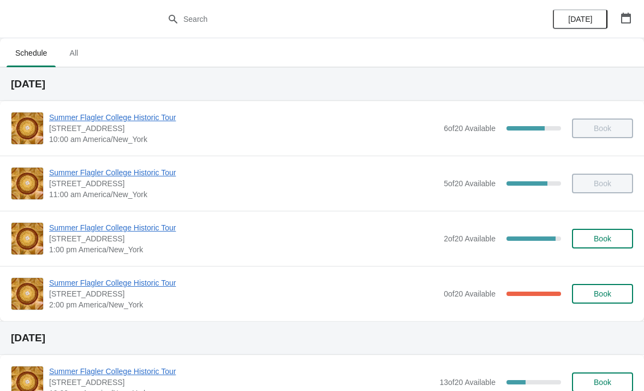
click at [146, 275] on div "Summer Flagler College Historic Tour [STREET_ADDRESS][PERSON_NAME] 2:00 pm Amer…" at bounding box center [322, 293] width 644 height 55
click at [129, 286] on span "Summer Flagler College Historic Tour" at bounding box center [243, 282] width 389 height 11
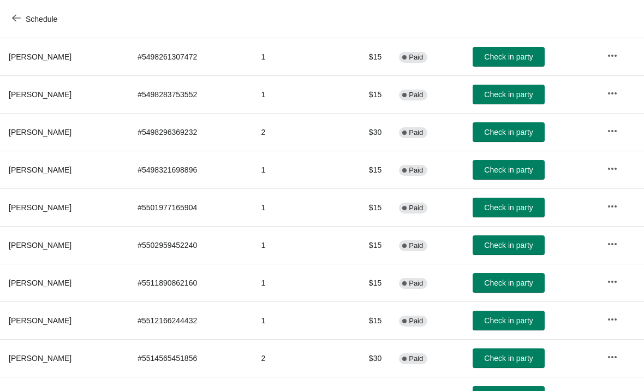
scroll to position [144, 0]
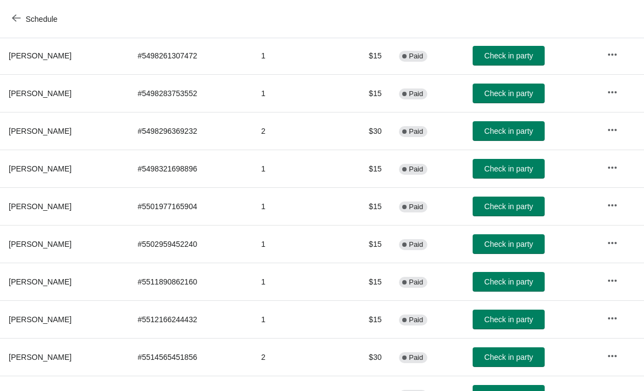
click at [492, 216] on button "Check in party" at bounding box center [509, 206] width 72 height 20
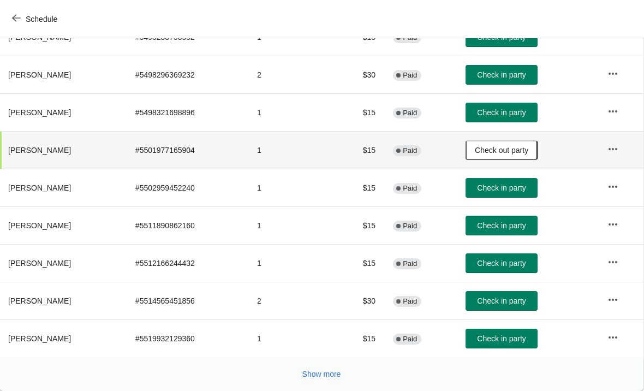
scroll to position [200, 1]
click at [502, 234] on button "Check in party" at bounding box center [501, 226] width 72 height 20
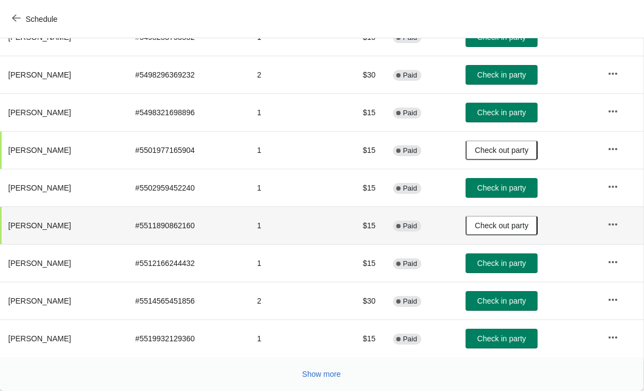
click at [513, 109] on span "Check in party" at bounding box center [501, 112] width 49 height 9
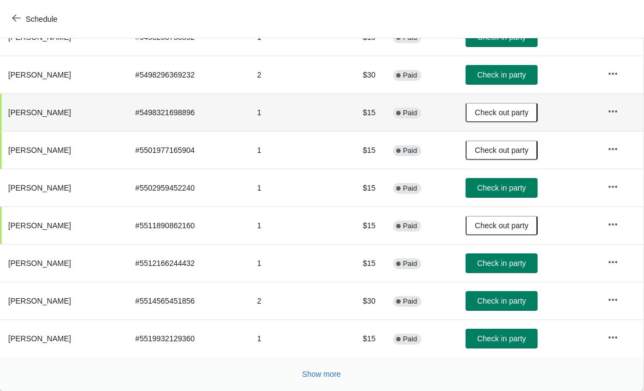
click at [515, 188] on span "Check in party" at bounding box center [501, 187] width 49 height 9
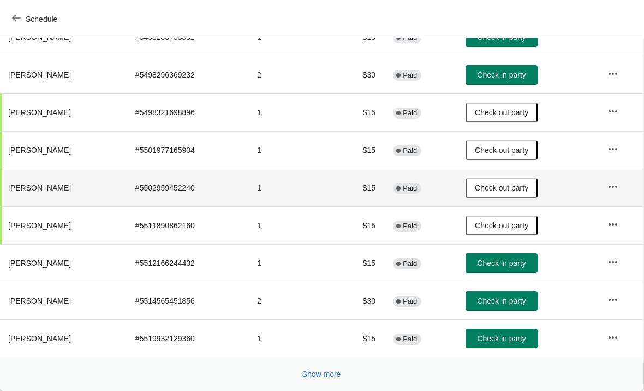
click at [305, 374] on span "Show more" at bounding box center [321, 373] width 39 height 9
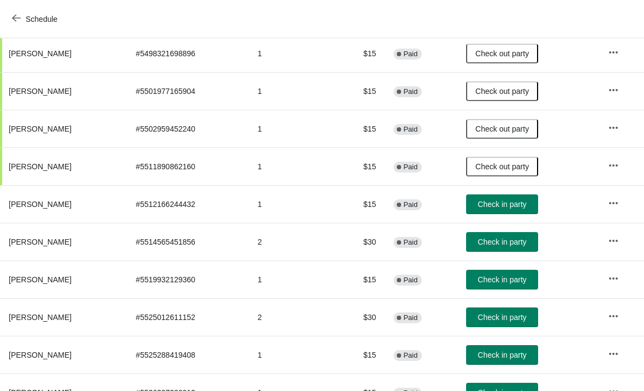
scroll to position [260, 0]
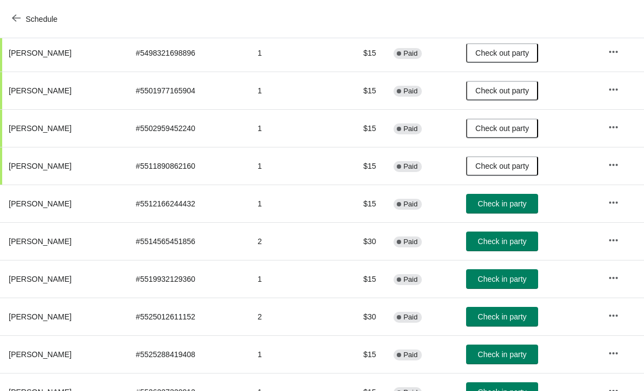
click at [525, 242] on span "Check in party" at bounding box center [501, 241] width 49 height 9
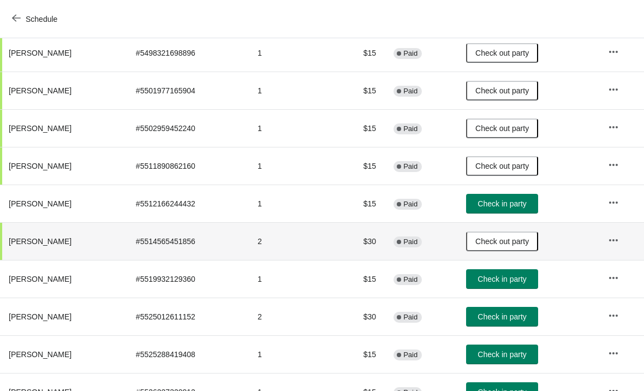
click at [517, 278] on span "Check in party" at bounding box center [501, 278] width 49 height 9
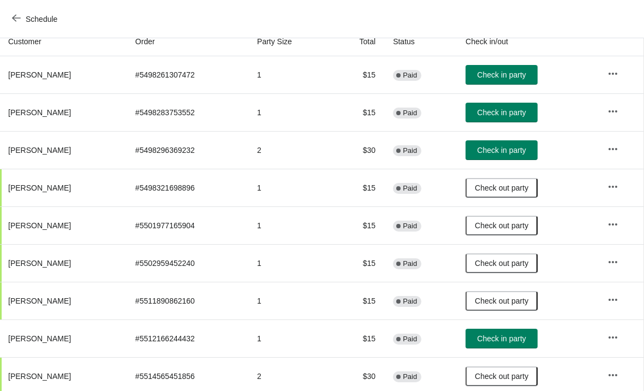
scroll to position [126, 1]
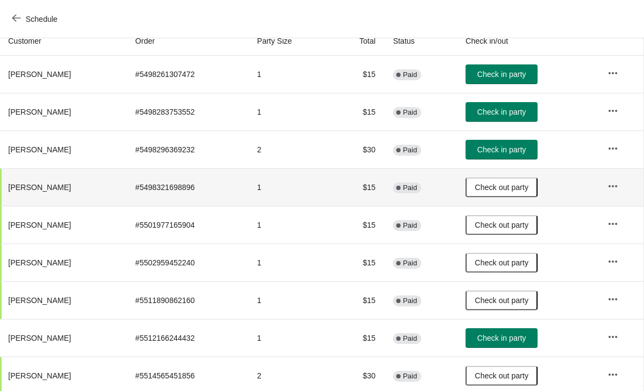
click at [273, 198] on td "1" at bounding box center [289, 187] width 83 height 38
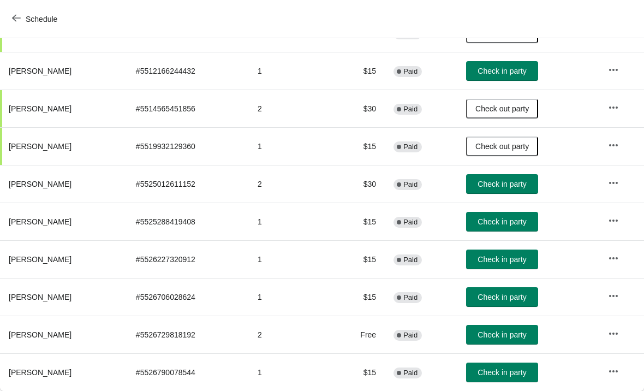
scroll to position [392, 0]
click at [515, 186] on span "Check in party" at bounding box center [501, 184] width 49 height 9
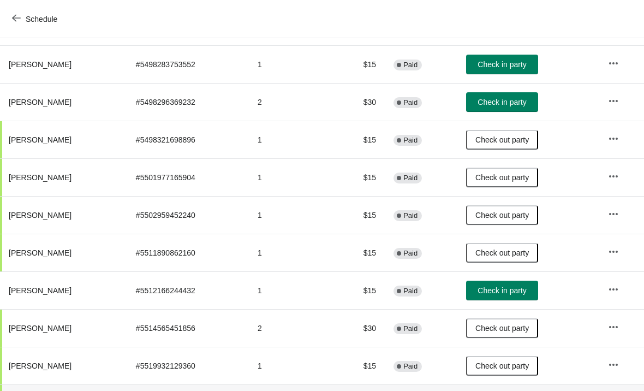
scroll to position [172, 0]
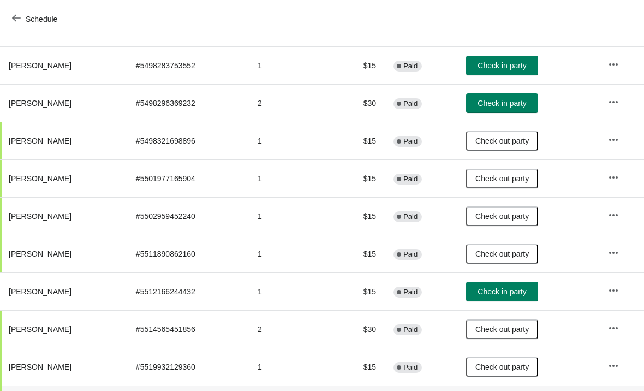
click at [509, 289] on span "Check in party" at bounding box center [501, 291] width 49 height 9
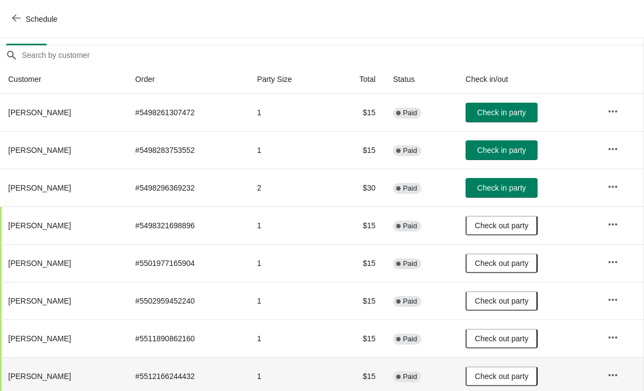
scroll to position [86, 1]
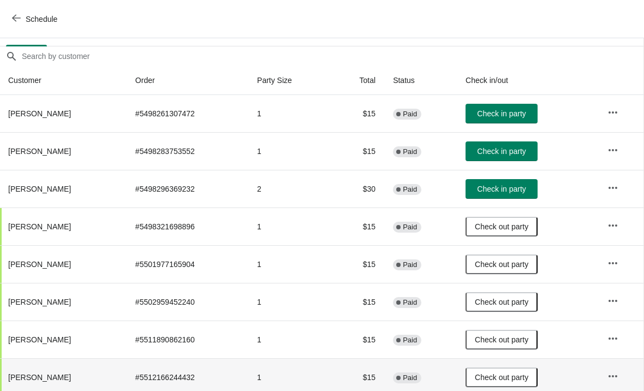
click at [512, 114] on span "Check in party" at bounding box center [501, 113] width 49 height 9
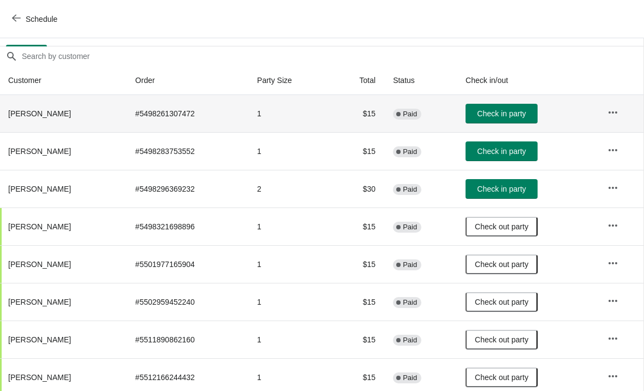
click at [513, 151] on span "Check in party" at bounding box center [501, 151] width 49 height 9
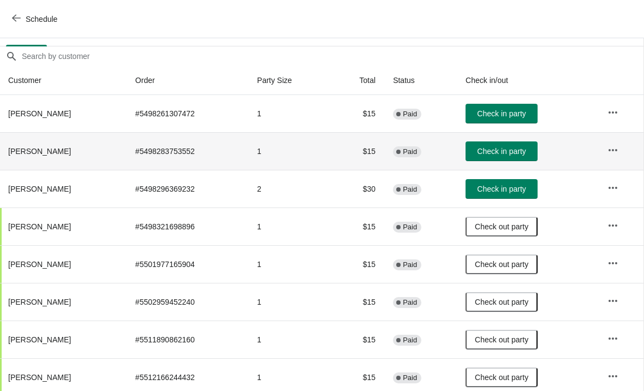
click at [510, 189] on span "Check in party" at bounding box center [501, 188] width 49 height 9
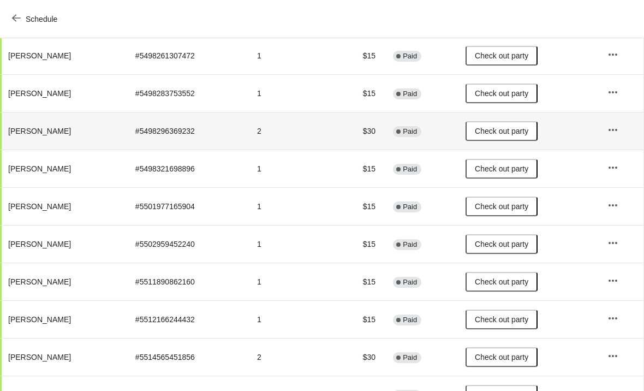
scroll to position [139, 0]
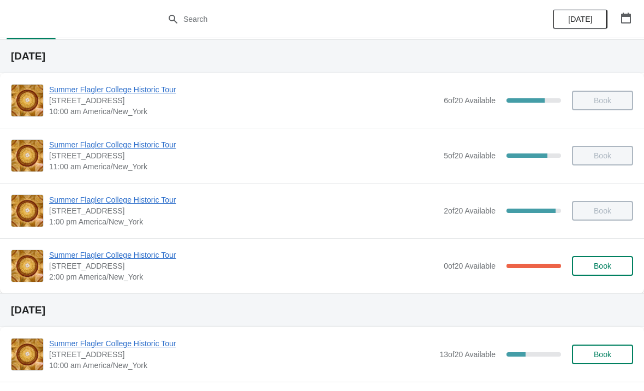
scroll to position [28, 0]
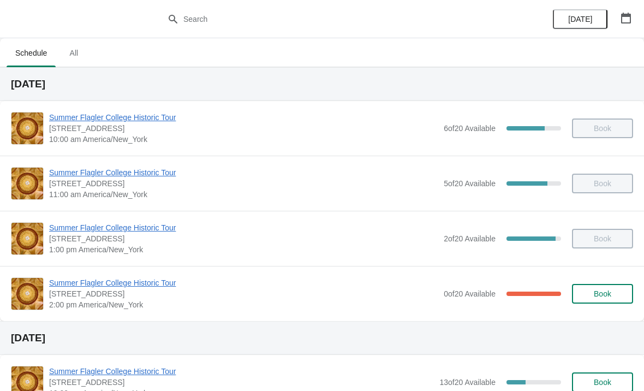
click at [588, 298] on button "Book" at bounding box center [602, 294] width 61 height 20
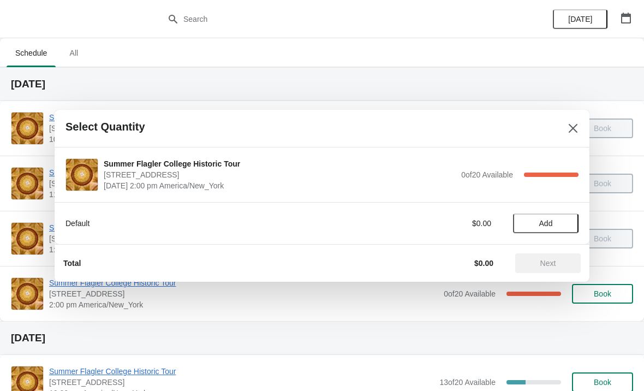
click at [534, 226] on span "Add" at bounding box center [546, 223] width 46 height 9
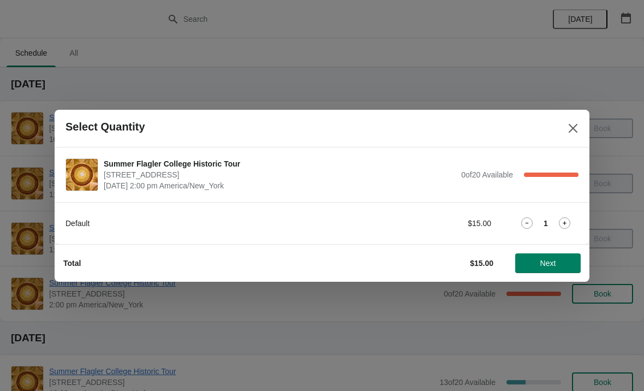
click at [537, 267] on span "Next" at bounding box center [548, 263] width 48 height 9
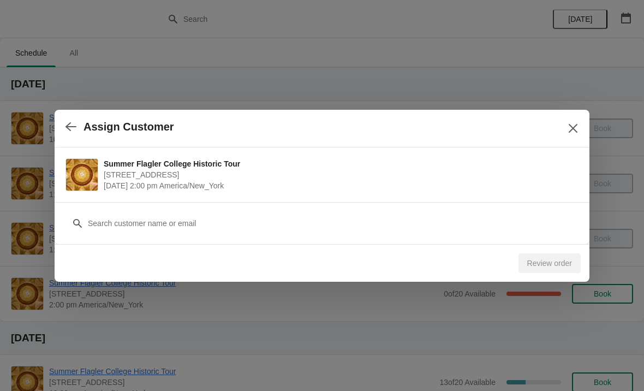
click at [464, 199] on div "Summer Flagler College Historic Tour 74 King Street, St. Augustine, FL, USA Aug…" at bounding box center [322, 174] width 535 height 55
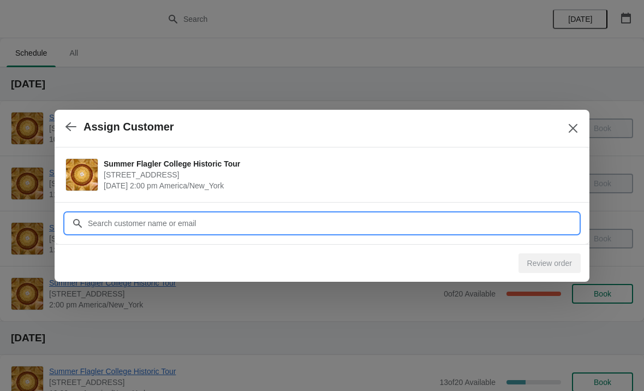
click at [458, 215] on input "Customer" at bounding box center [332, 223] width 491 height 20
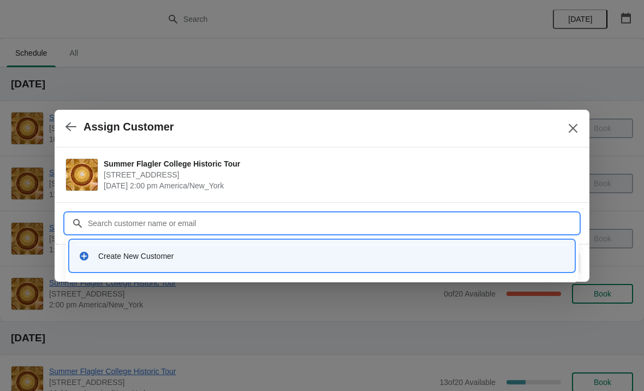
click at [104, 260] on div "Create New Customer" at bounding box center [331, 255] width 467 height 11
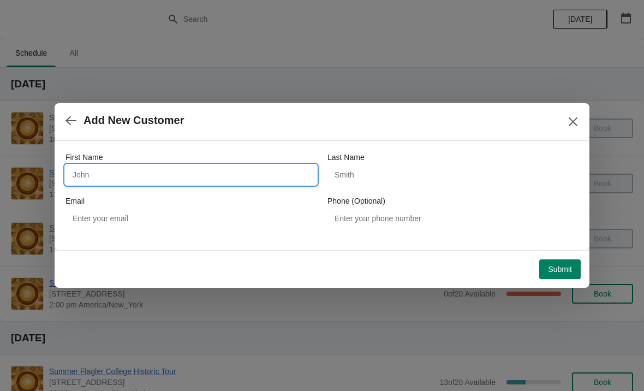
click at [146, 184] on input "First Name" at bounding box center [190, 175] width 251 height 20
type input "Ludmilla"
